Goal: Task Accomplishment & Management: Complete application form

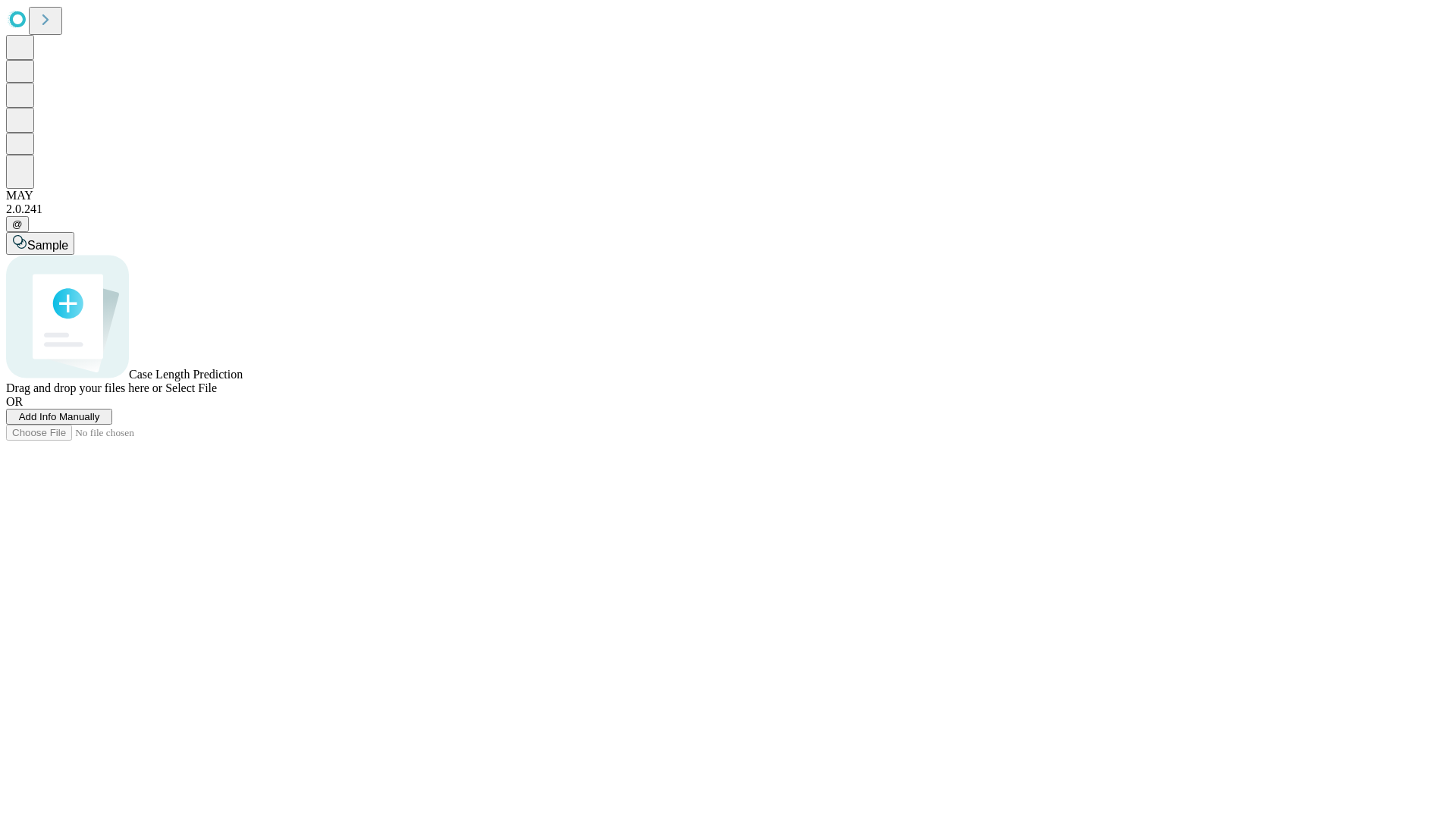
click at [100, 422] on span "Add Info Manually" at bounding box center [60, 416] width 81 height 11
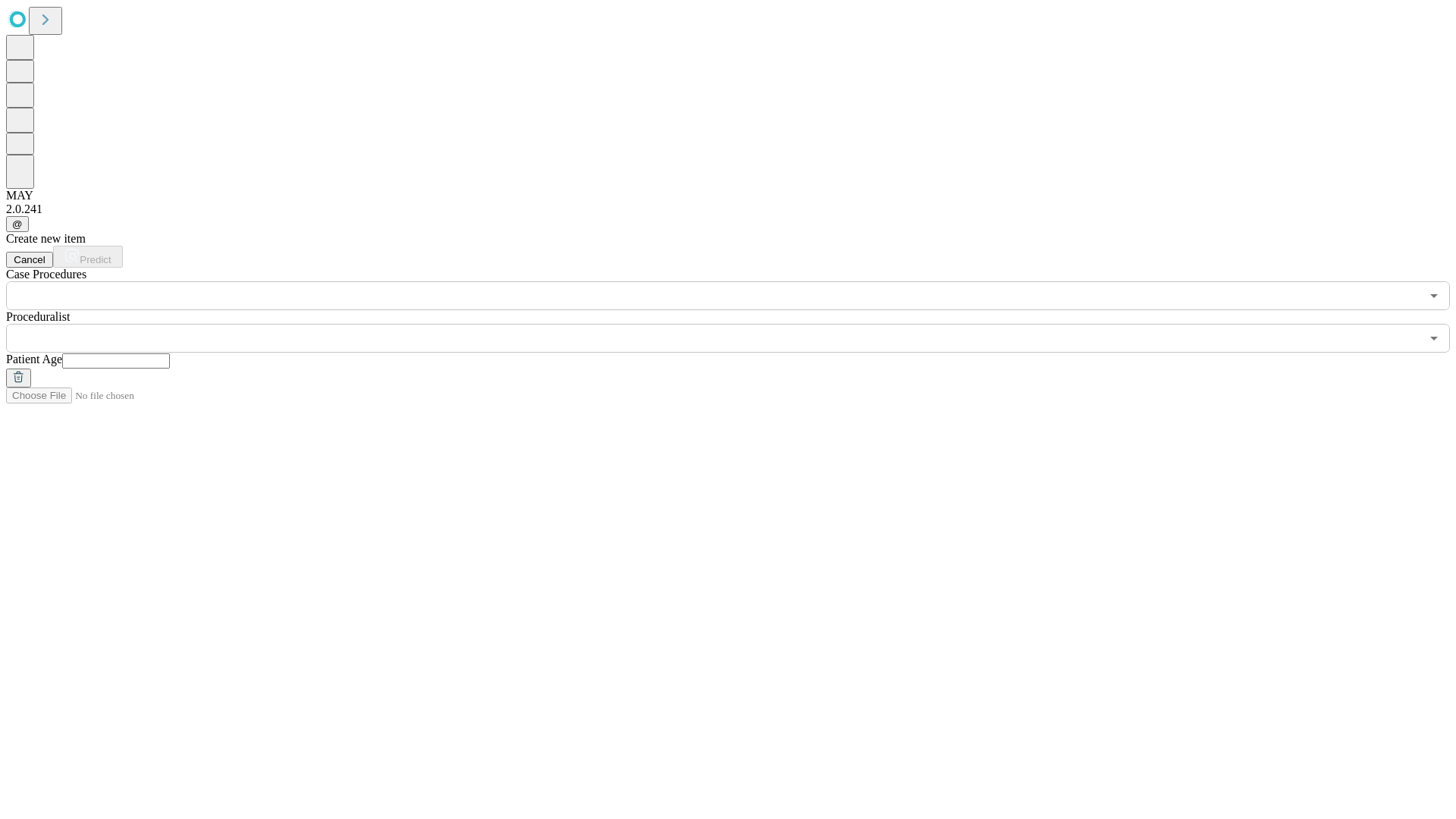
click at [170, 354] on input "text" at bounding box center [116, 361] width 108 height 15
type input "**"
click at [739, 324] on input "text" at bounding box center [714, 338] width 1415 height 29
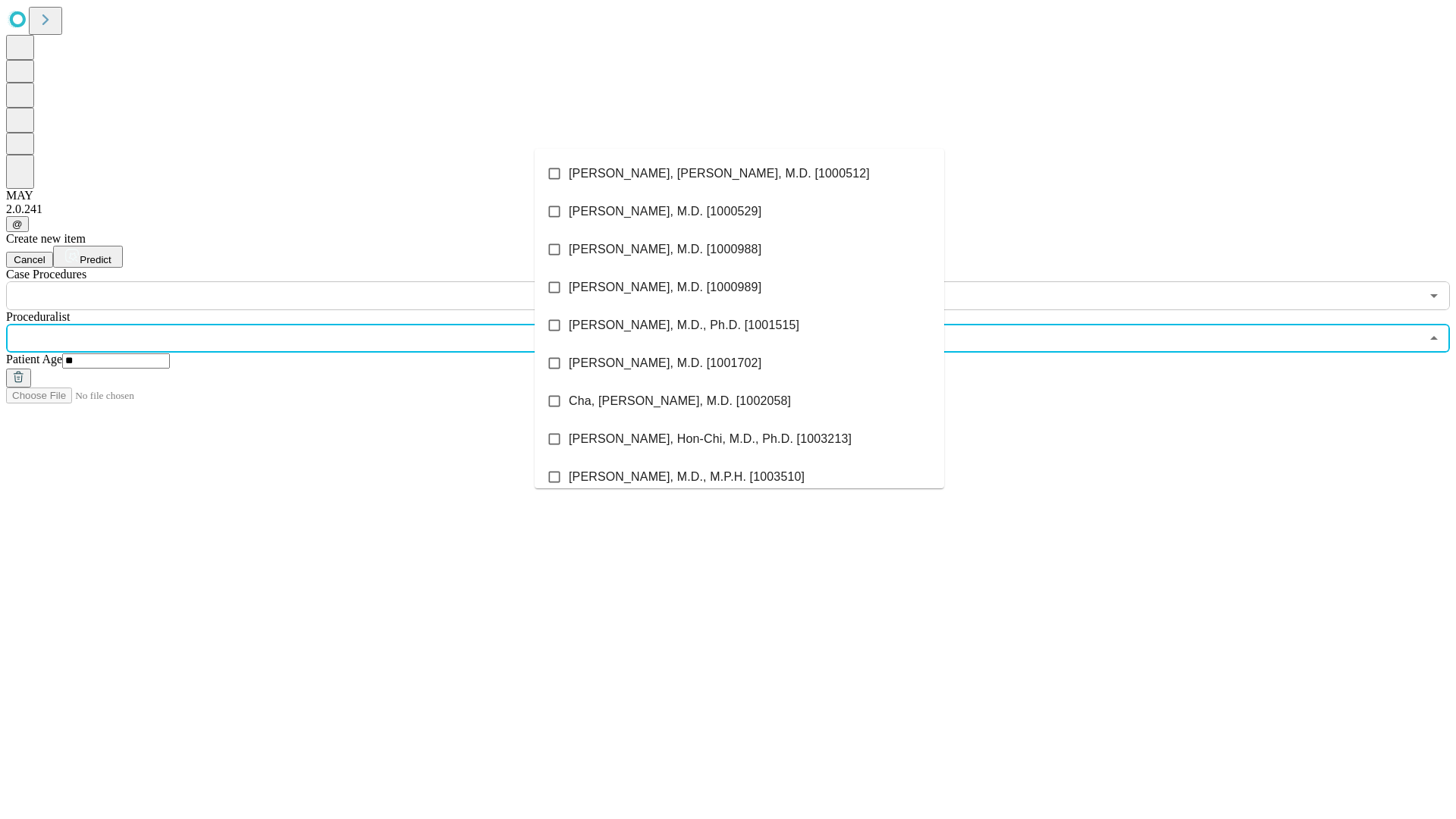
click at [740, 174] on li "[PERSON_NAME], [PERSON_NAME], M.D. [1000512]" at bounding box center [739, 173] width 410 height 38
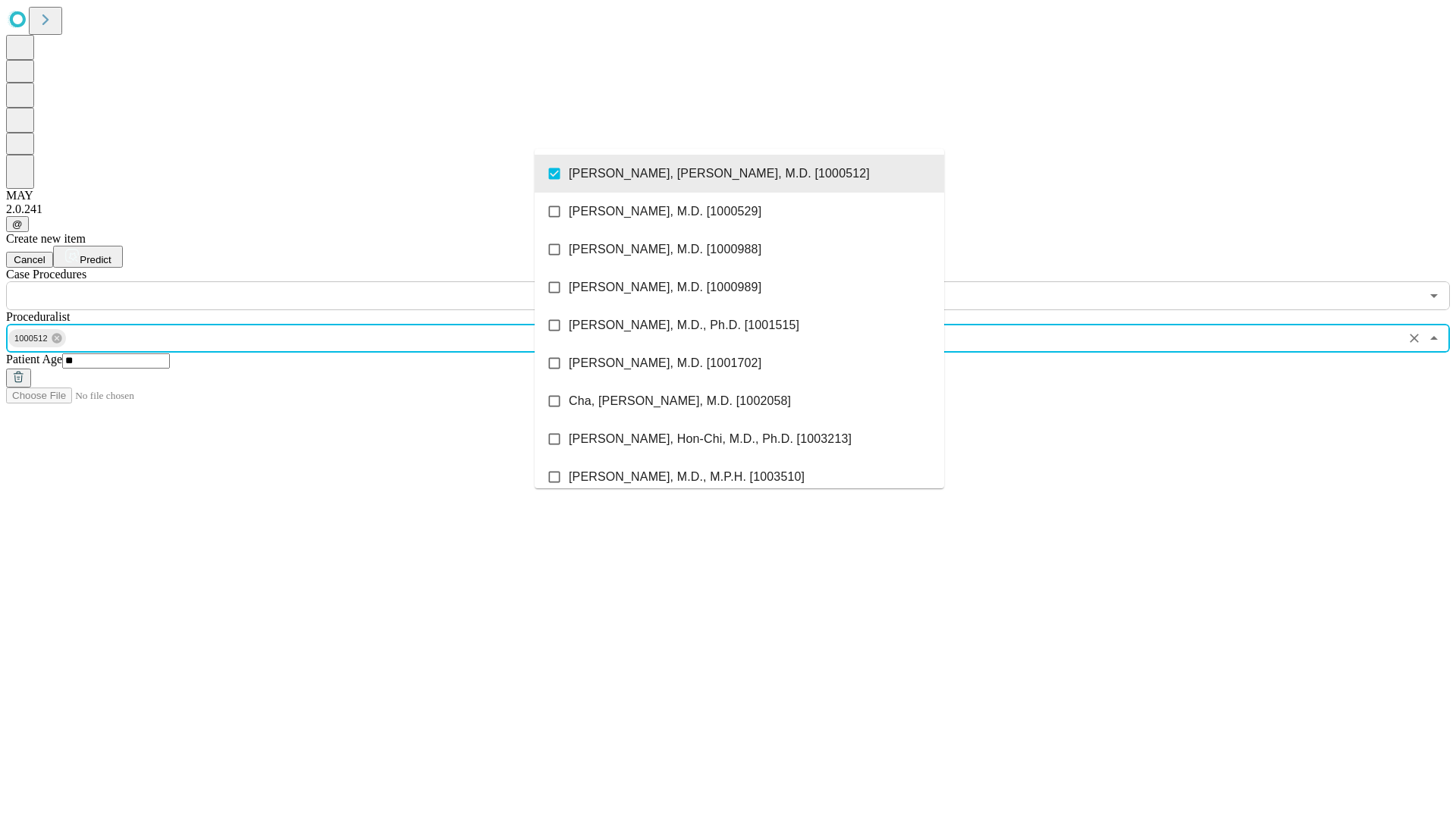
click at [319, 282] on input "text" at bounding box center [714, 296] width 1415 height 29
